Goal: Communication & Community: Participate in discussion

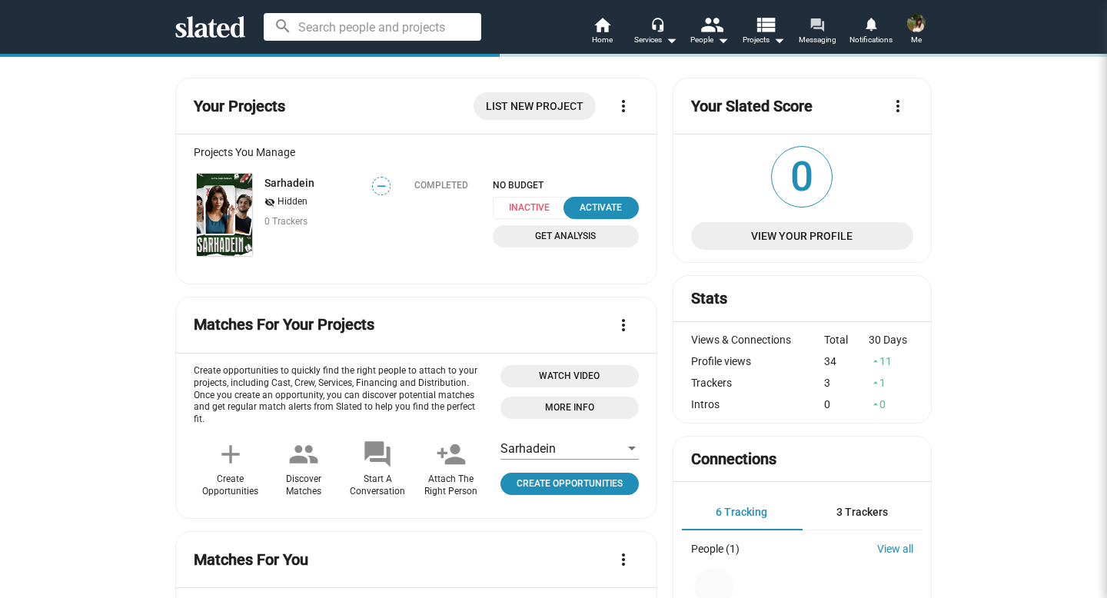
click at [819, 25] on mat-icon "forum" at bounding box center [816, 24] width 15 height 15
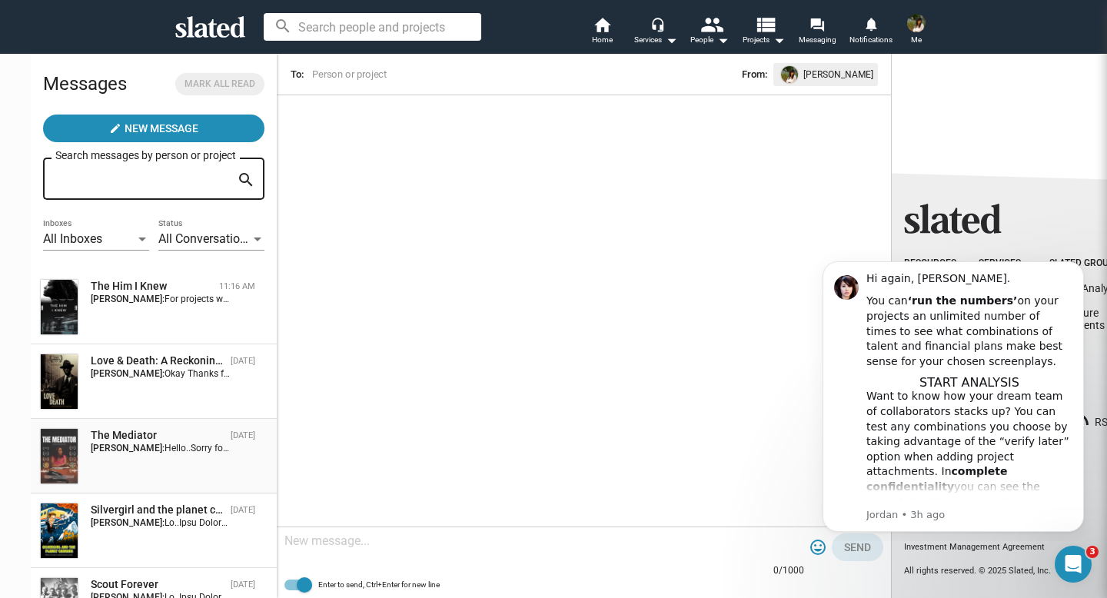
click at [155, 462] on div "The Mediator [DATE] [PERSON_NAME]: Hello..Sorry for typo mistake at email. I se…" at bounding box center [154, 456] width 228 height 56
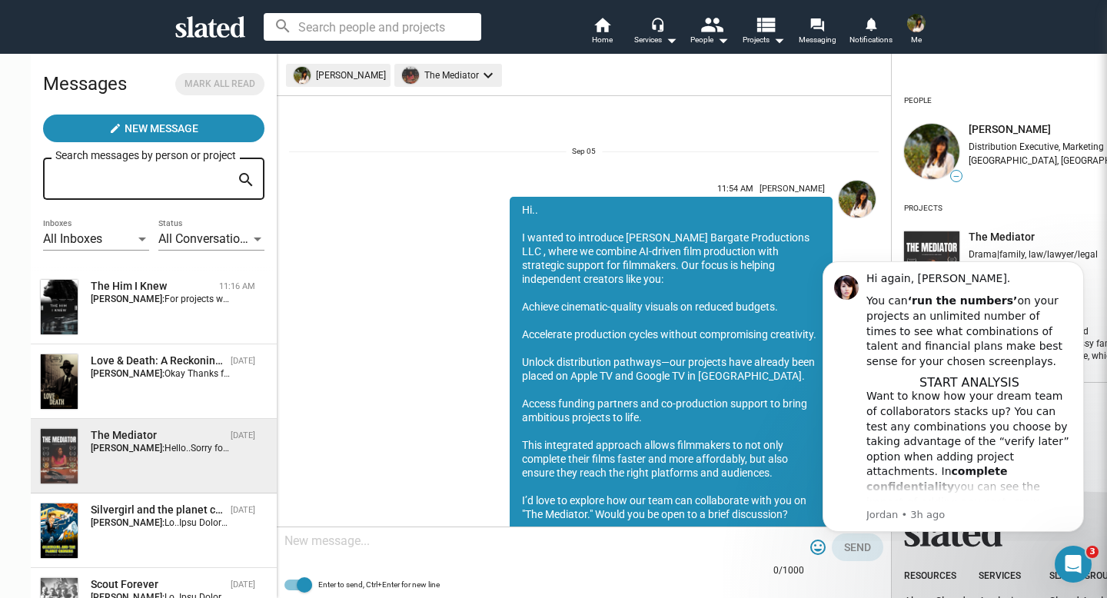
scroll to position [1026, 0]
